Goal: Task Accomplishment & Management: Use online tool/utility

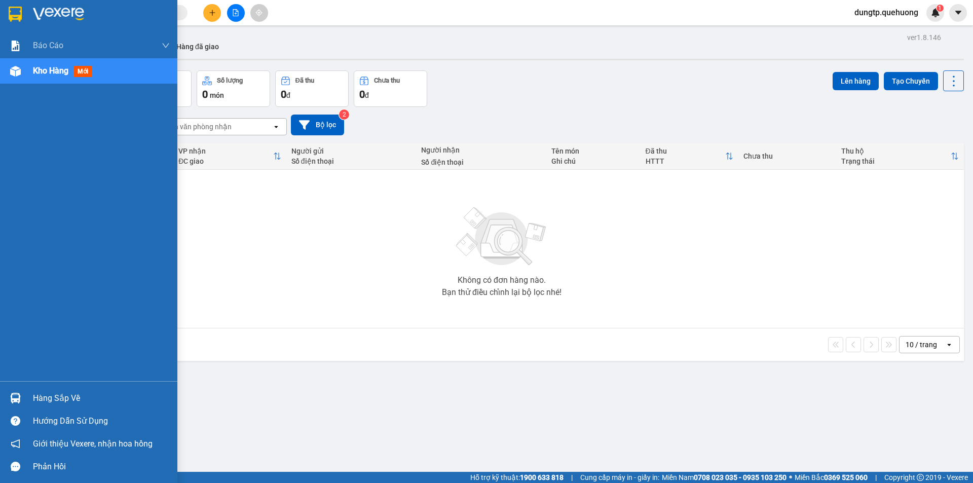
click at [30, 70] on div "Kho hàng mới" at bounding box center [88, 70] width 177 height 25
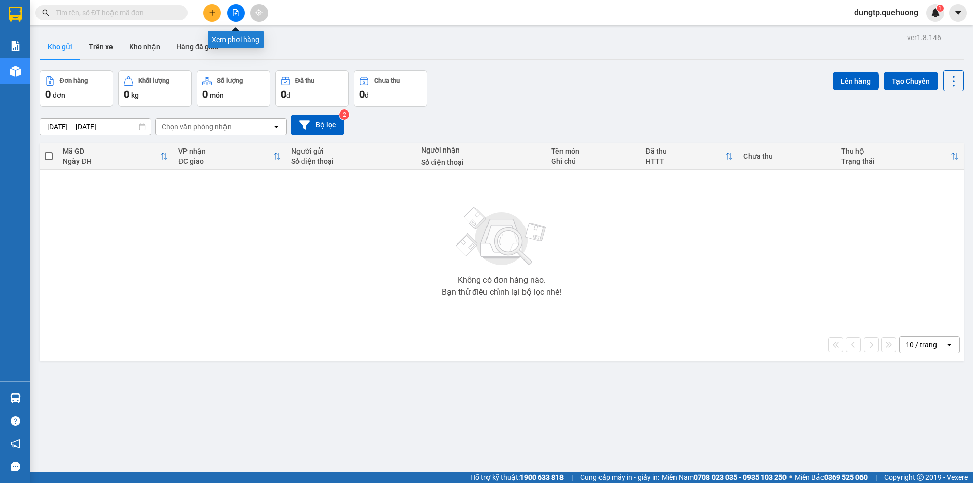
click at [238, 15] on icon "file-add" at bounding box center [235, 12] width 7 height 7
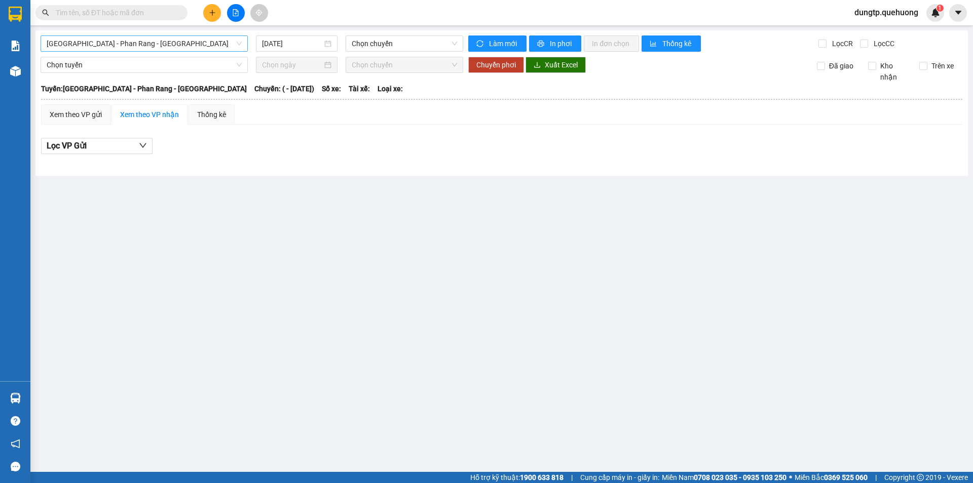
click at [198, 38] on span "[GEOGRAPHIC_DATA] - Phan Rang - [GEOGRAPHIC_DATA]" at bounding box center [144, 43] width 195 height 15
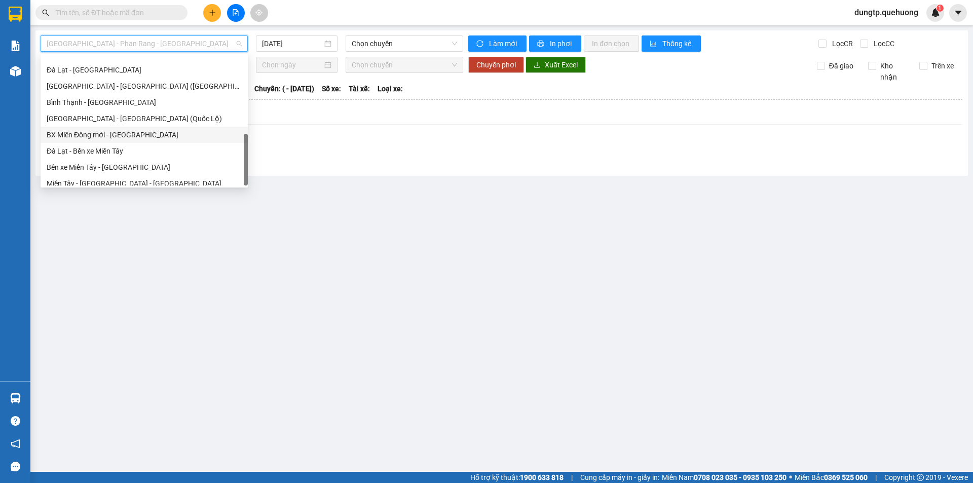
scroll to position [276, 0]
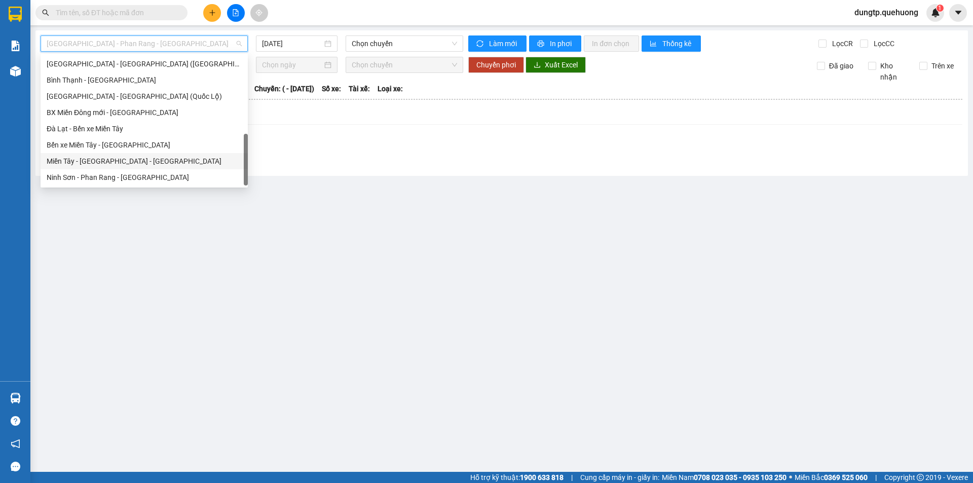
click at [109, 161] on div "Miền Tây - [GEOGRAPHIC_DATA] - [GEOGRAPHIC_DATA]" at bounding box center [144, 160] width 195 height 11
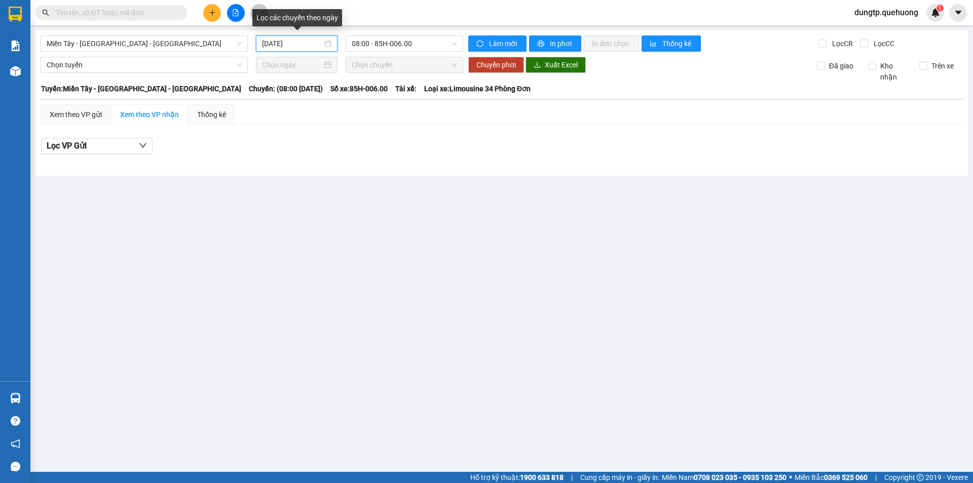
click at [322, 46] on input "[DATE]" at bounding box center [292, 43] width 60 height 11
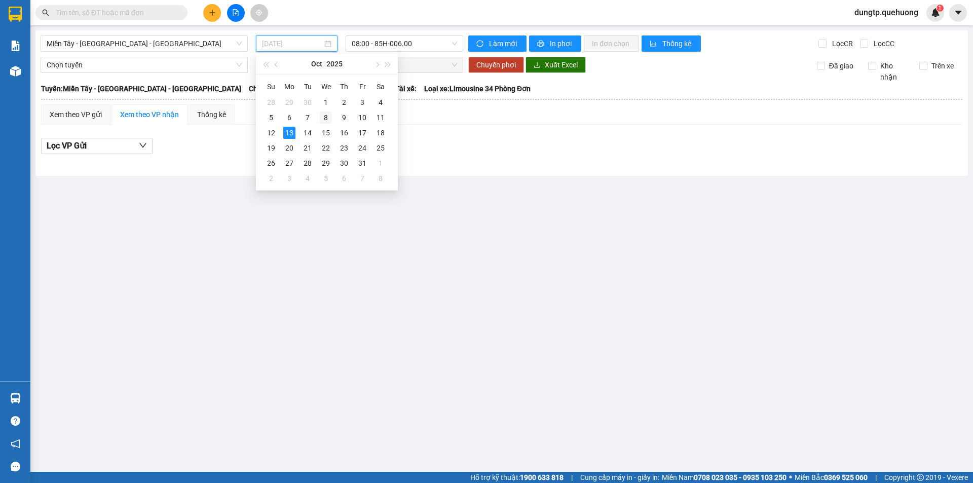
click at [322, 119] on div "8" at bounding box center [326, 117] width 12 height 12
type input "[DATE]"
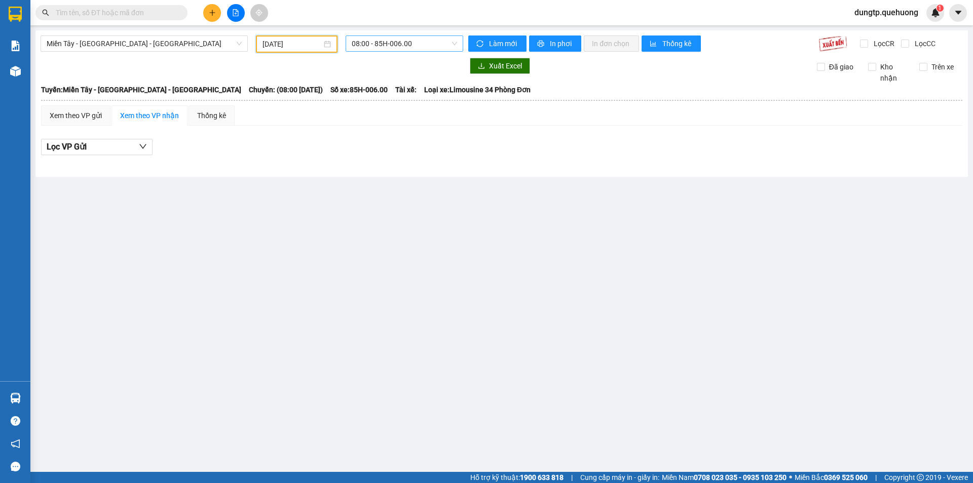
click at [427, 45] on span "08:00 - 85H-006.00" at bounding box center [404, 43] width 105 height 15
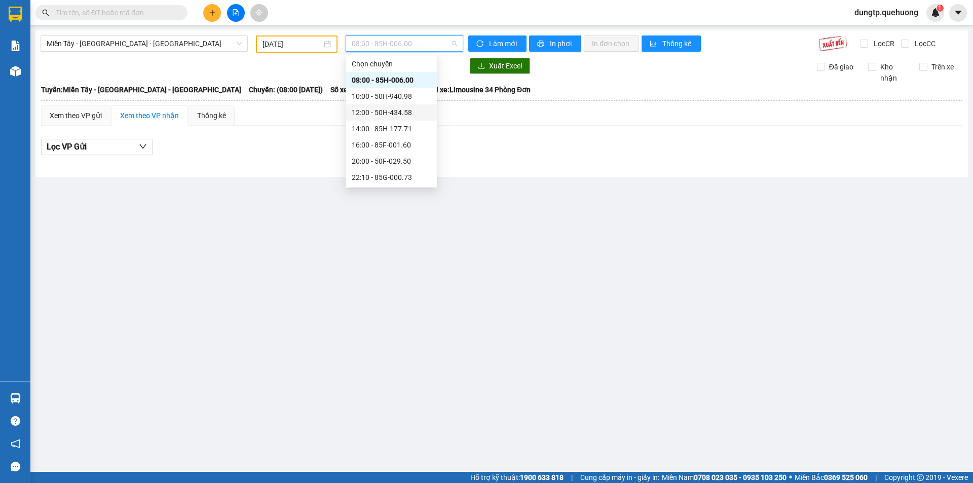
scroll to position [97, 0]
click at [404, 125] on div "23:06 - 85F-001.87" at bounding box center [391, 128] width 79 height 11
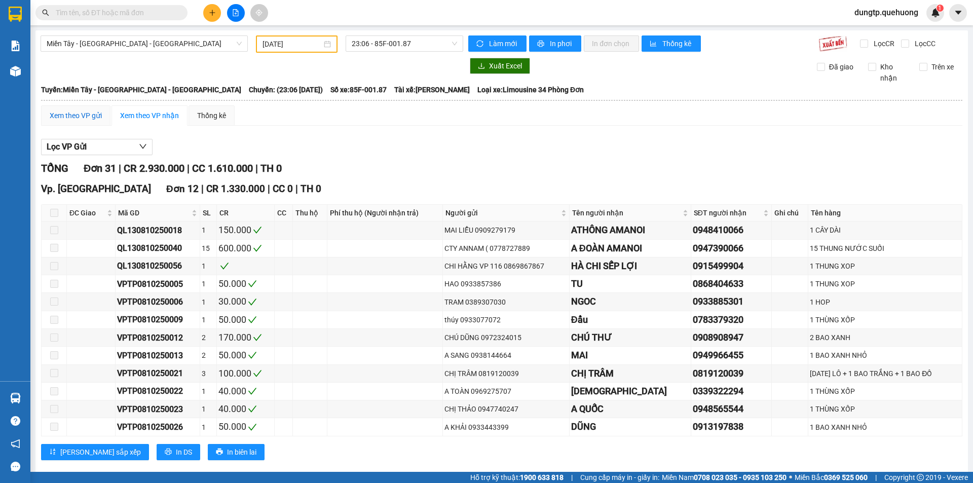
click at [92, 116] on div "Xem theo VP gửi" at bounding box center [76, 115] width 52 height 11
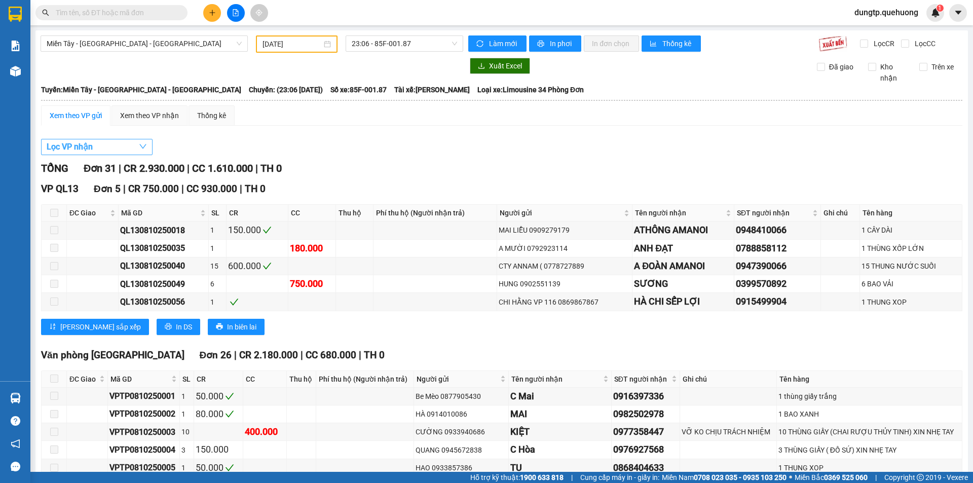
click at [113, 149] on button "Lọc VP nhận" at bounding box center [96, 147] width 111 height 16
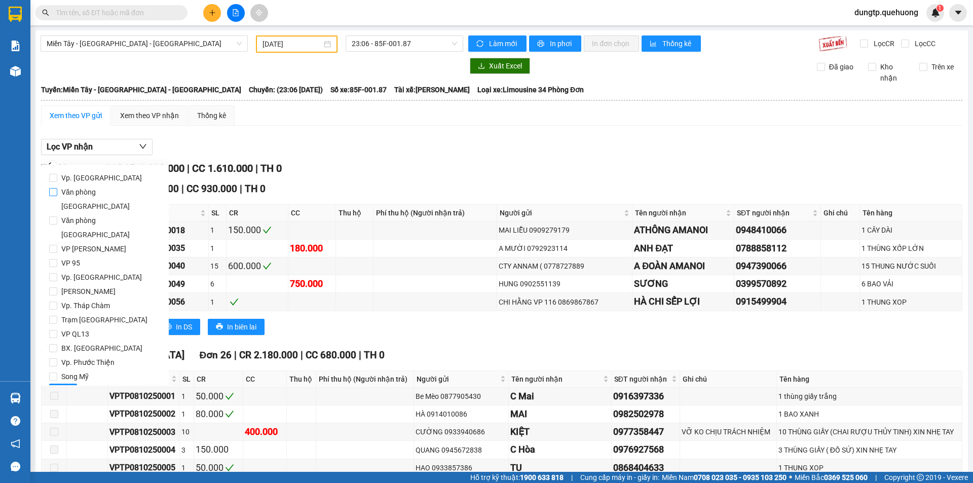
click at [102, 195] on span "Văn phòng [GEOGRAPHIC_DATA]" at bounding box center [108, 199] width 103 height 28
click at [57, 195] on input "Văn phòng [GEOGRAPHIC_DATA]" at bounding box center [53, 192] width 8 height 8
checkbox input "true"
click at [70, 383] on button "Lọc" at bounding box center [63, 391] width 28 height 16
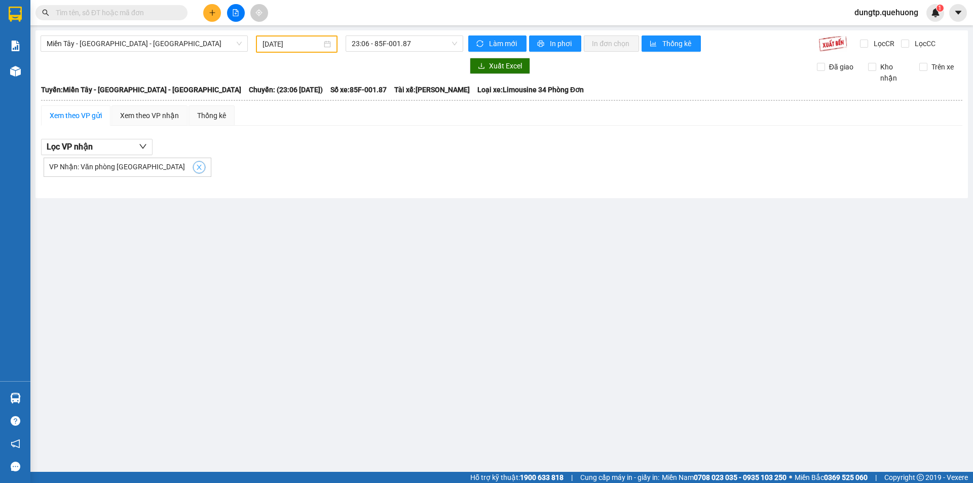
click at [196, 170] on icon "close" at bounding box center [199, 167] width 7 height 7
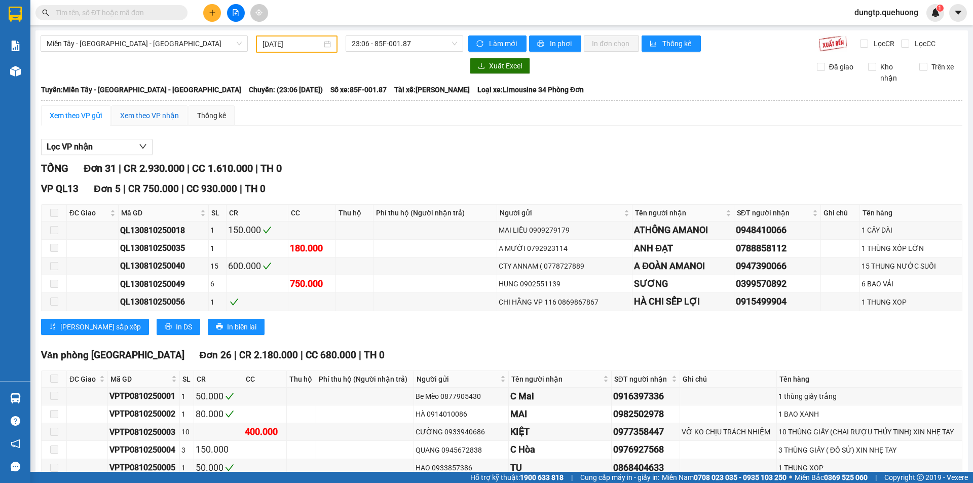
click at [139, 112] on div "Xem theo VP nhận" at bounding box center [149, 115] width 59 height 11
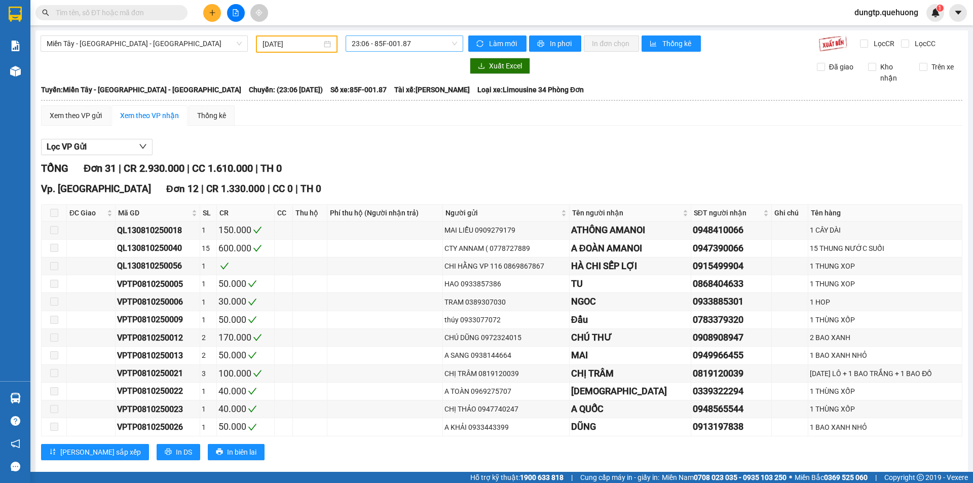
click at [450, 44] on span "23:06 - 85F-001.87" at bounding box center [404, 43] width 105 height 15
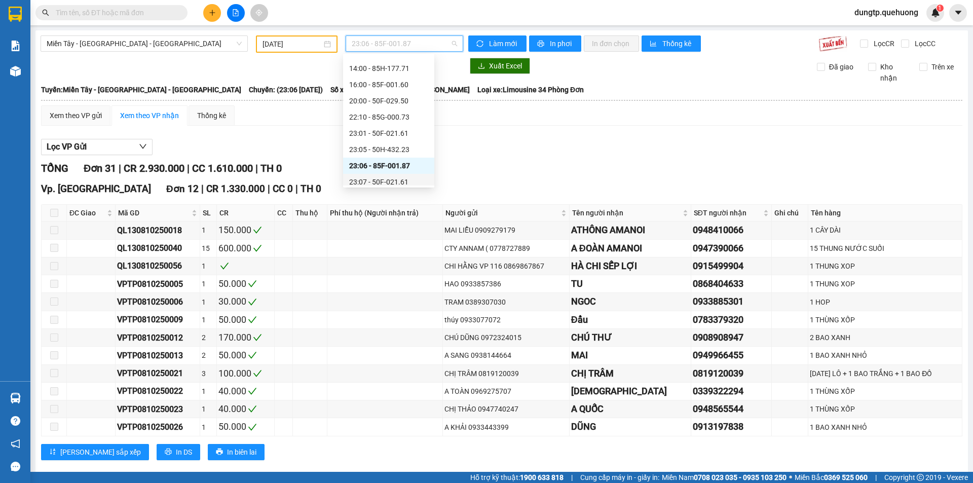
scroll to position [47, 0]
click at [404, 132] on div "22:10 - 85G-000.73" at bounding box center [388, 130] width 79 height 11
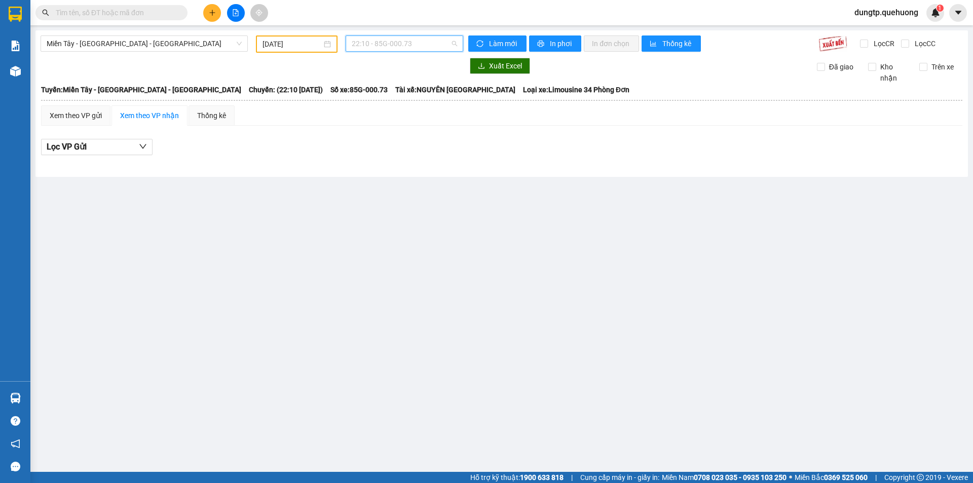
click at [425, 50] on span "22:10 - 85G-000.73" at bounding box center [404, 43] width 105 height 15
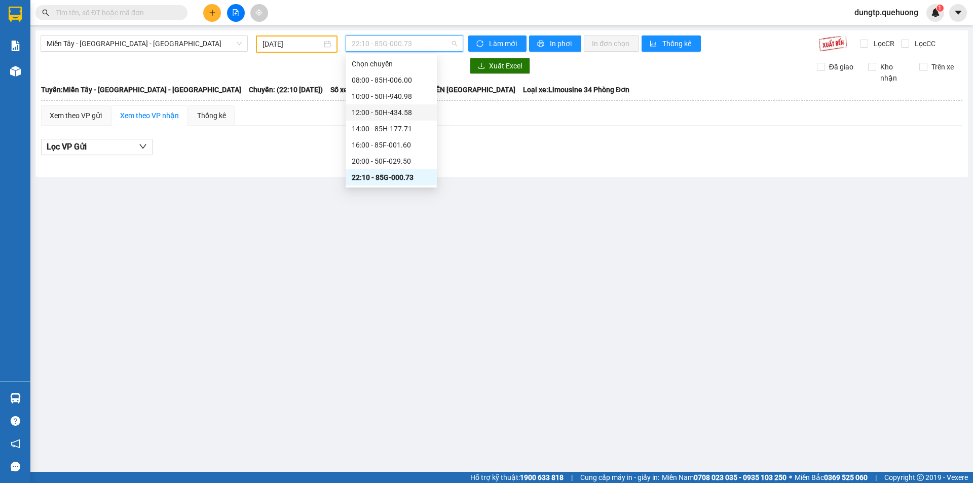
scroll to position [51, 0]
click at [397, 142] on div "23:01 - 50F-021.61" at bounding box center [391, 142] width 79 height 11
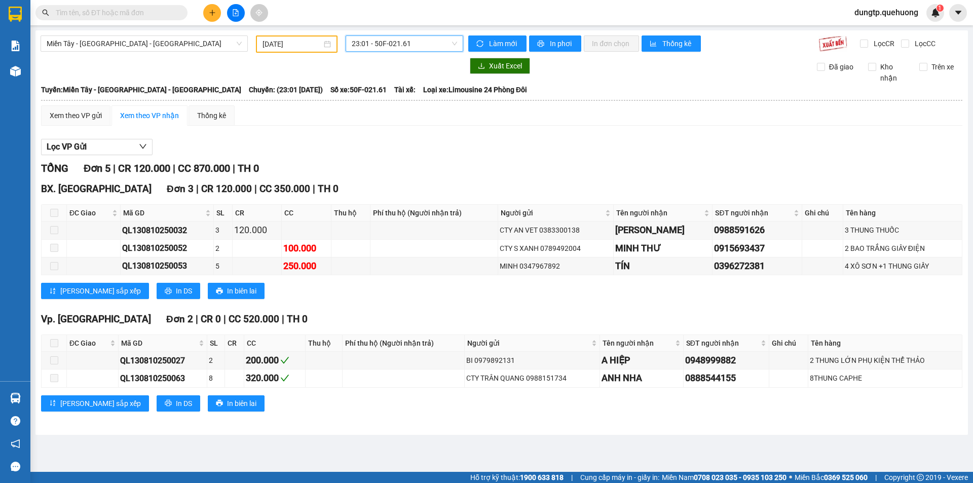
click at [435, 44] on span "23:01 - 50F-021.61" at bounding box center [404, 43] width 105 height 15
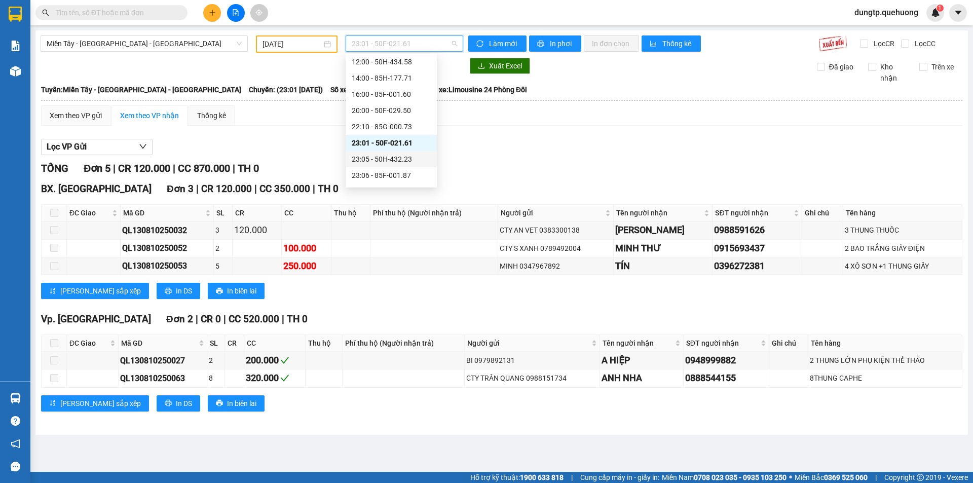
scroll to position [97, 0]
click at [400, 146] on div "23:07 - 50F-021.61" at bounding box center [391, 144] width 79 height 11
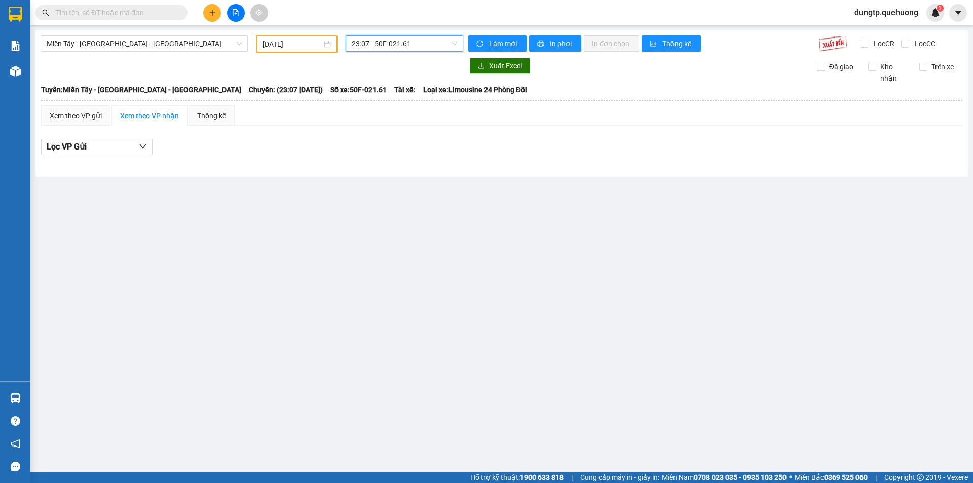
click at [423, 49] on span "23:07 - 50F-021.61" at bounding box center [404, 43] width 105 height 15
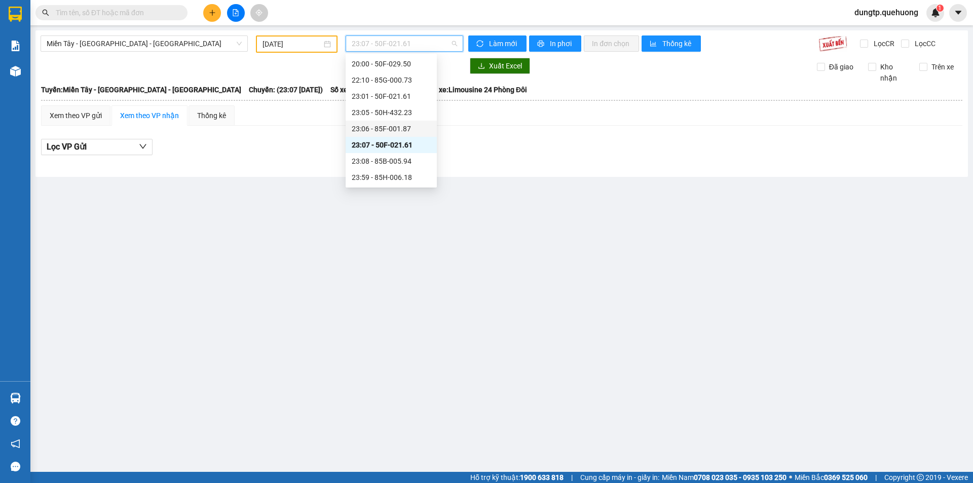
click at [402, 132] on div "23:06 - 85F-001.87" at bounding box center [391, 128] width 79 height 11
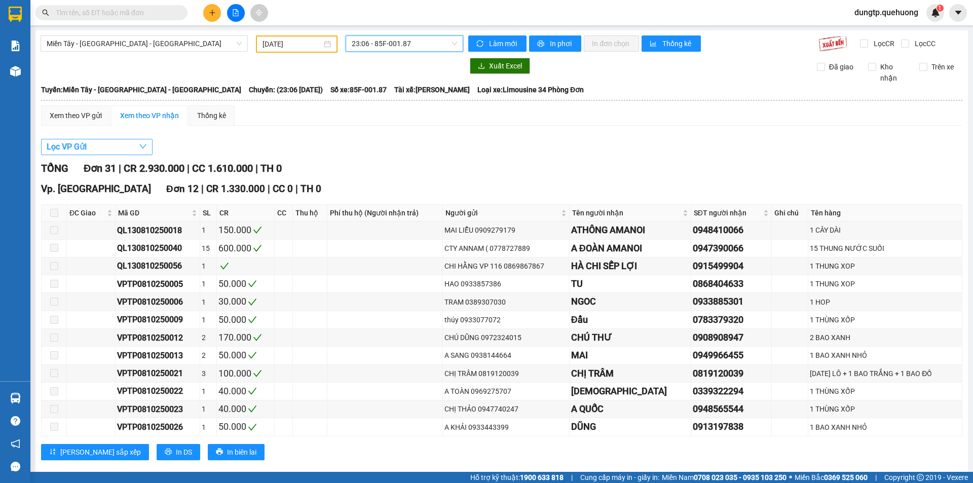
click at [139, 142] on span "button" at bounding box center [143, 146] width 8 height 13
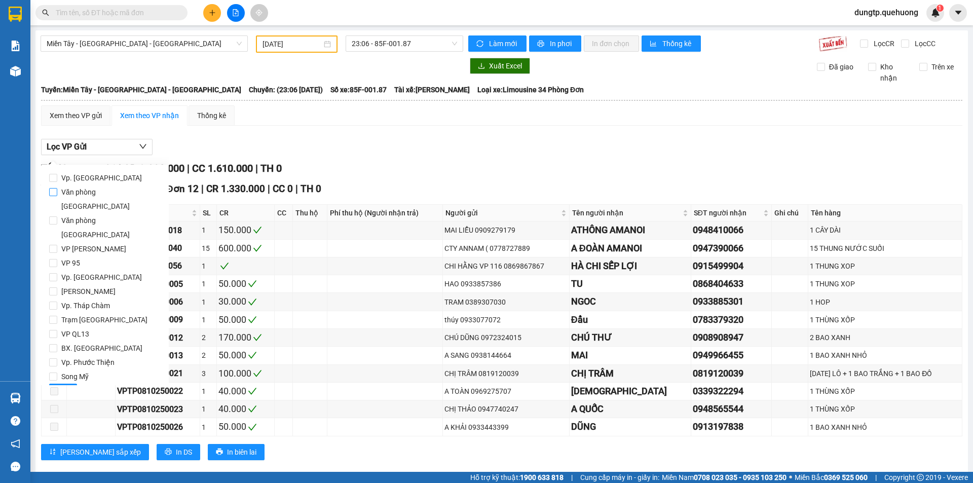
click at [105, 193] on span "Văn phòng [GEOGRAPHIC_DATA]" at bounding box center [108, 199] width 103 height 28
click at [57, 193] on input "Văn phòng [GEOGRAPHIC_DATA]" at bounding box center [53, 192] width 8 height 8
checkbox input "true"
click at [69, 383] on button "Lọc" at bounding box center [63, 391] width 28 height 16
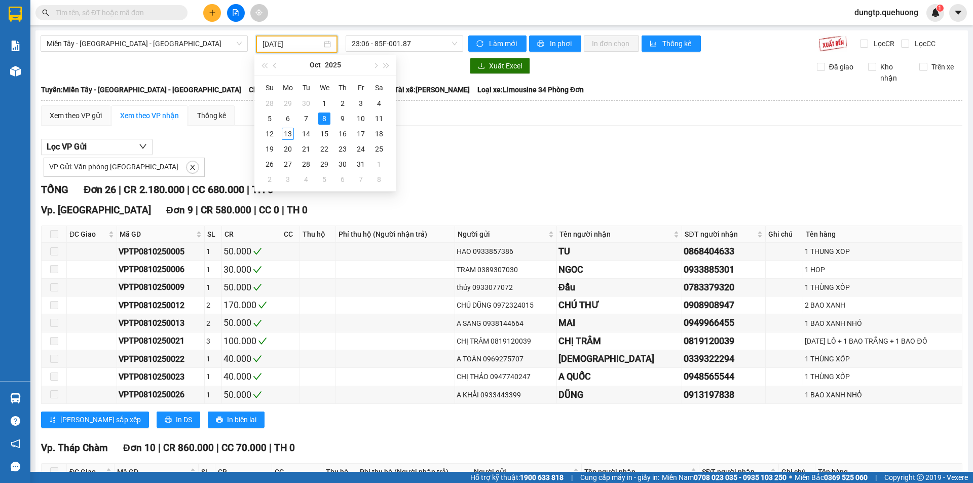
click at [319, 44] on input "[DATE]" at bounding box center [291, 43] width 59 height 11
click at [341, 122] on div "9" at bounding box center [342, 118] width 12 height 12
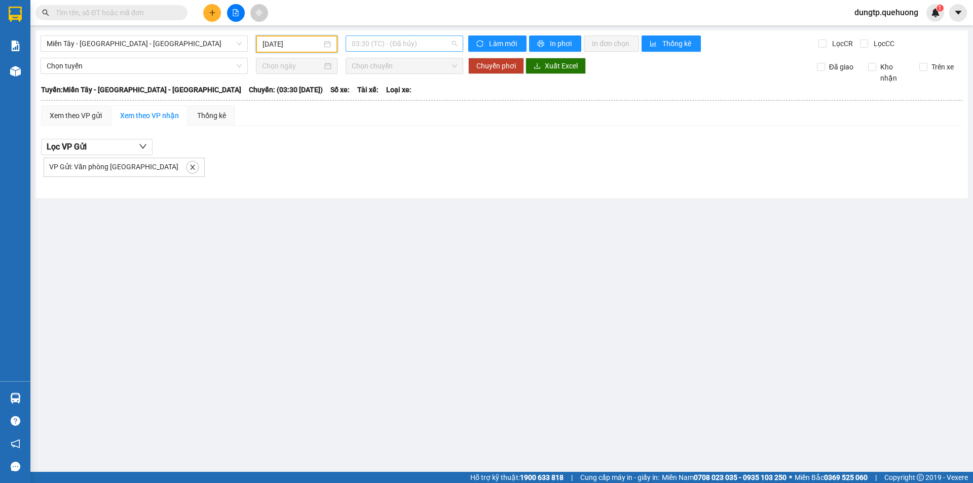
click at [392, 43] on span "03:30 (TC) - (Đã hủy)" at bounding box center [404, 43] width 105 height 15
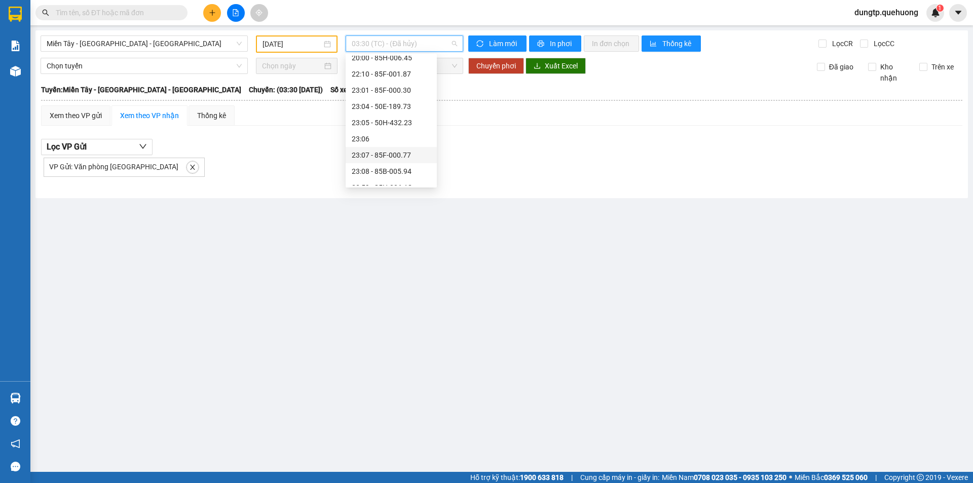
click at [383, 158] on div "23:07 - 85F-000.77" at bounding box center [391, 154] width 79 height 11
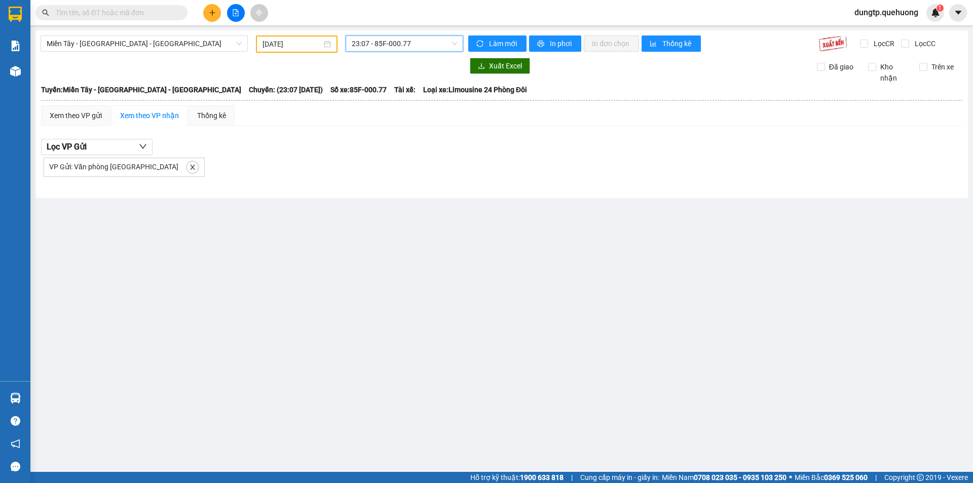
click at [411, 45] on span "23:07 - 85F-000.77" at bounding box center [404, 43] width 105 height 15
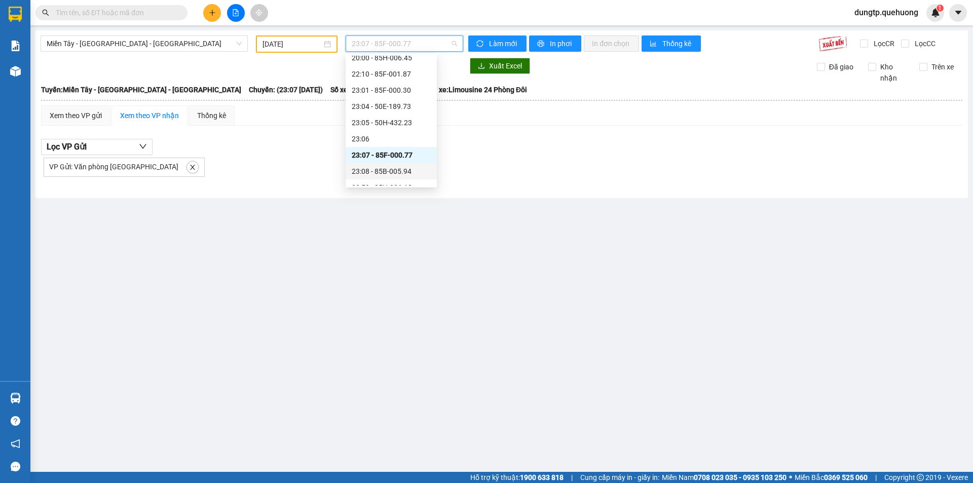
click at [386, 170] on div "23:08 - 85B-005.94" at bounding box center [391, 171] width 79 height 11
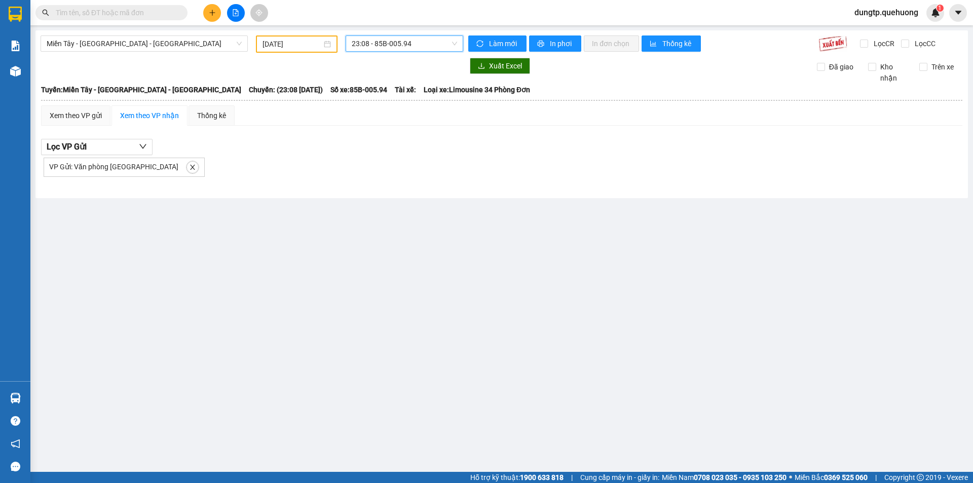
click at [410, 47] on span "23:08 - 85B-005.94" at bounding box center [404, 43] width 105 height 15
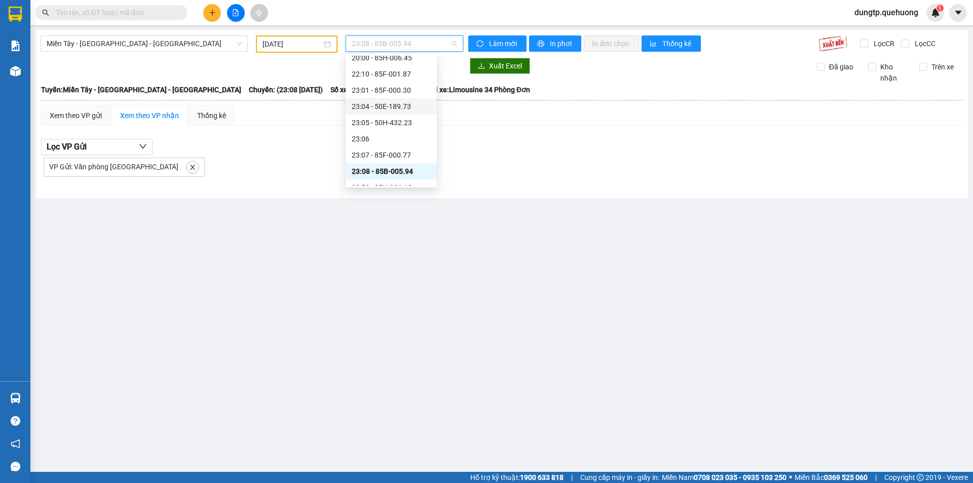
click at [405, 102] on div "23:04 - 50E-189.73" at bounding box center [391, 106] width 79 height 11
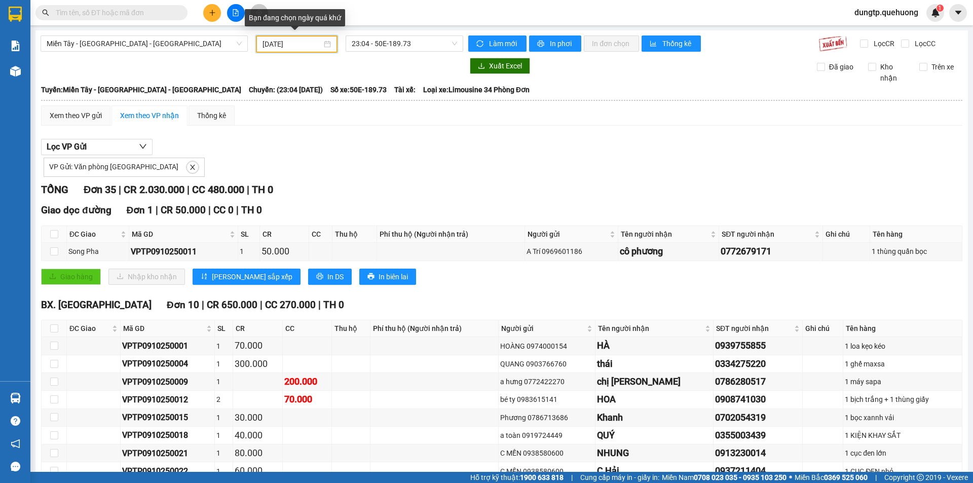
click at [305, 39] on input "[DATE]" at bounding box center [291, 43] width 59 height 11
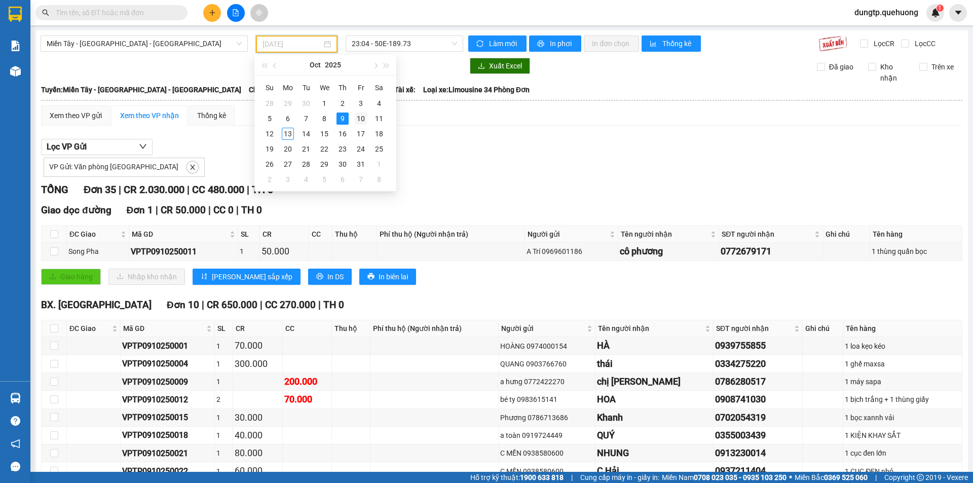
click at [361, 117] on div "10" at bounding box center [361, 118] width 12 height 12
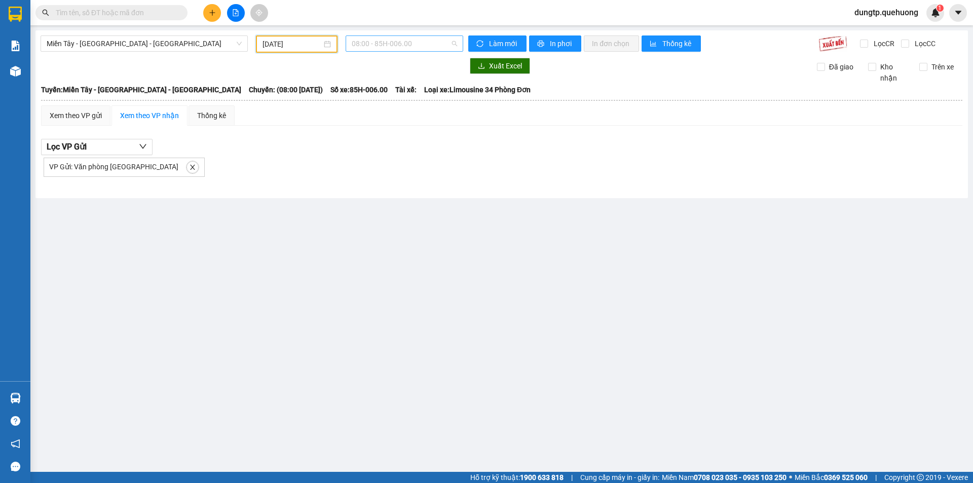
click at [400, 40] on span "08:00 - 85H-006.00" at bounding box center [404, 43] width 105 height 15
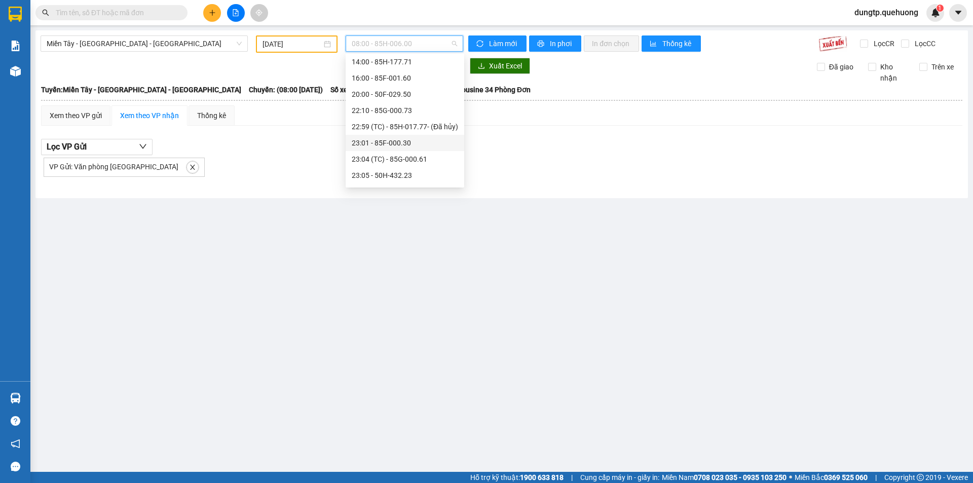
scroll to position [118, 0]
click at [385, 109] on div "23:04 (TC) - 85G-000.61" at bounding box center [405, 108] width 106 height 11
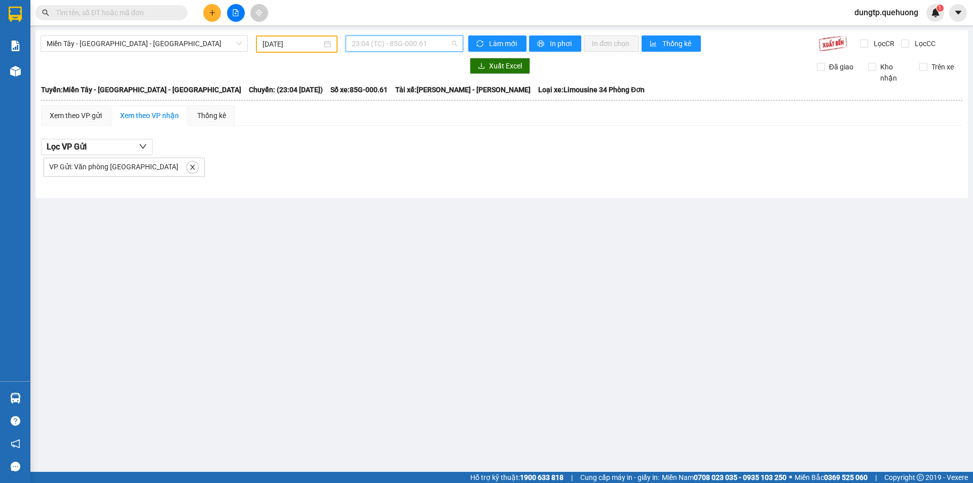
click at [406, 41] on span "23:04 (TC) - 85G-000.61" at bounding box center [404, 43] width 105 height 15
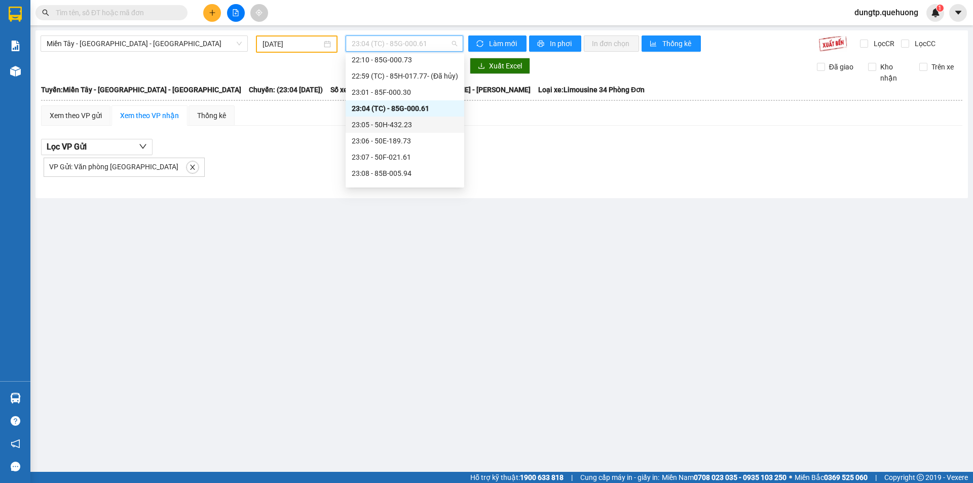
click at [401, 124] on div "23:05 - 50H-432.23" at bounding box center [405, 124] width 106 height 11
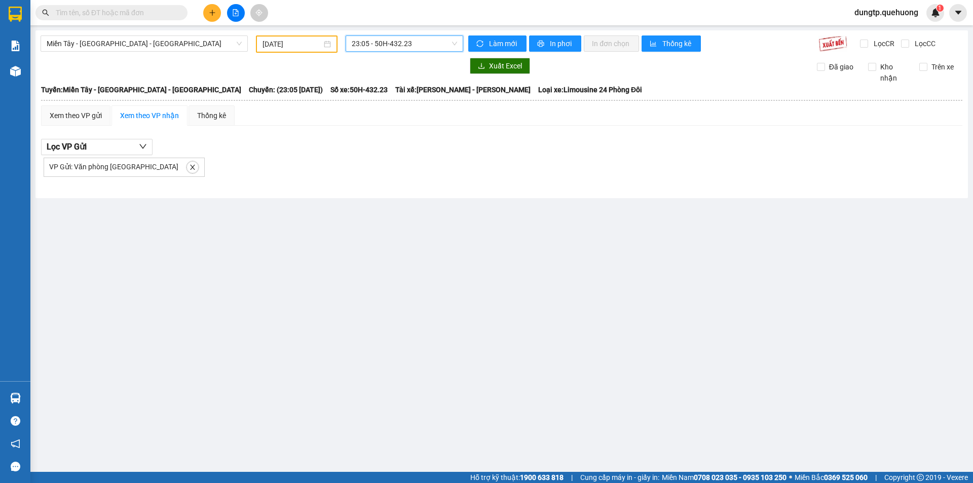
click at [418, 41] on span "23:05 - 50H-432.23" at bounding box center [404, 43] width 105 height 15
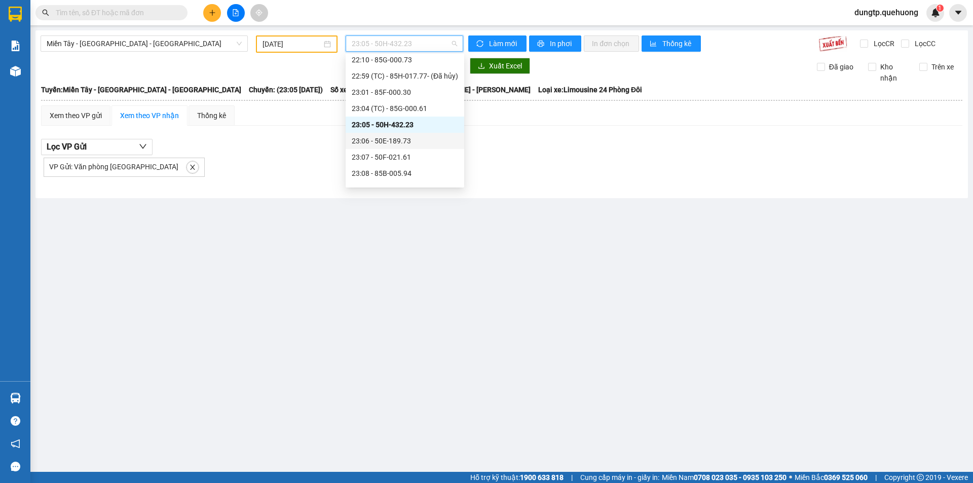
click at [401, 138] on div "23:06 - 50E-189.73" at bounding box center [405, 140] width 106 height 11
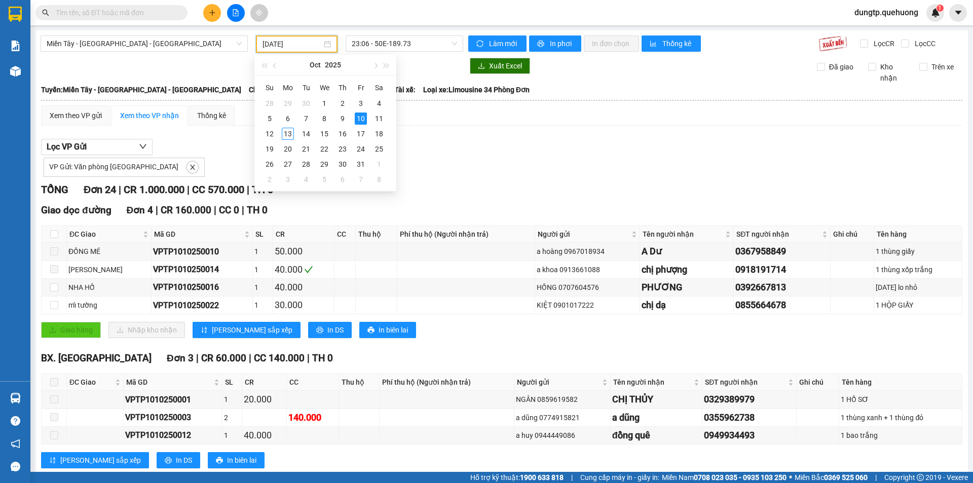
click at [316, 47] on input "[DATE]" at bounding box center [291, 43] width 59 height 11
click at [378, 122] on div "11" at bounding box center [379, 118] width 12 height 12
type input "[DATE]"
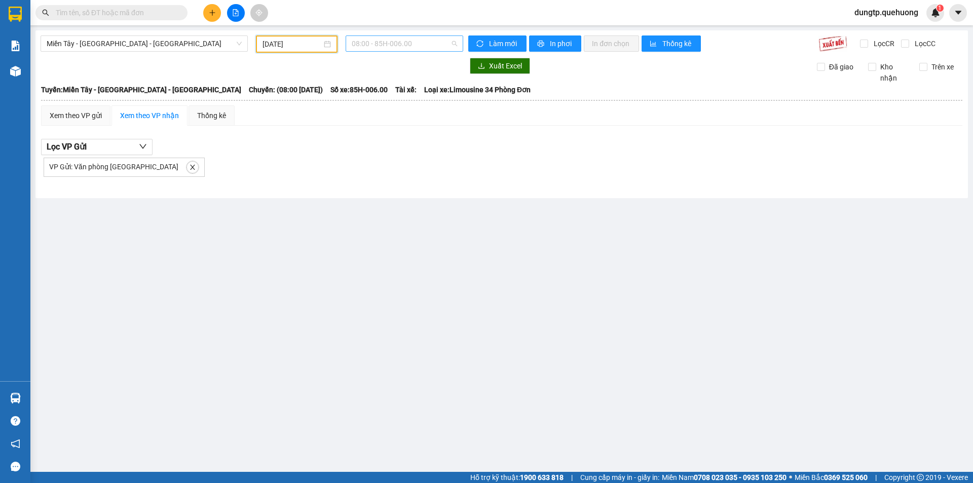
click at [408, 41] on span "08:00 - 85H-006.00" at bounding box center [404, 43] width 105 height 15
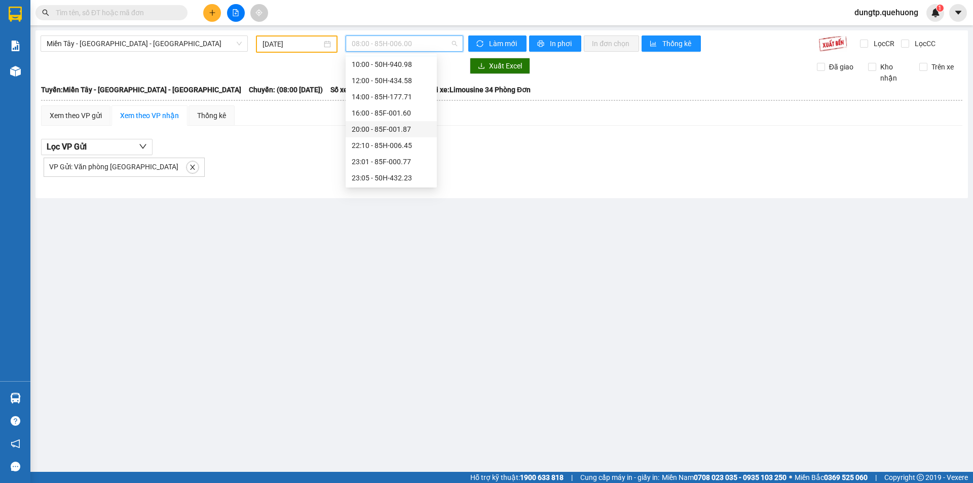
scroll to position [67, 0]
click at [385, 161] on div "23:06 - 50E-189.73" at bounding box center [391, 158] width 79 height 11
